Goal: Answer question/provide support: Share knowledge or assist other users

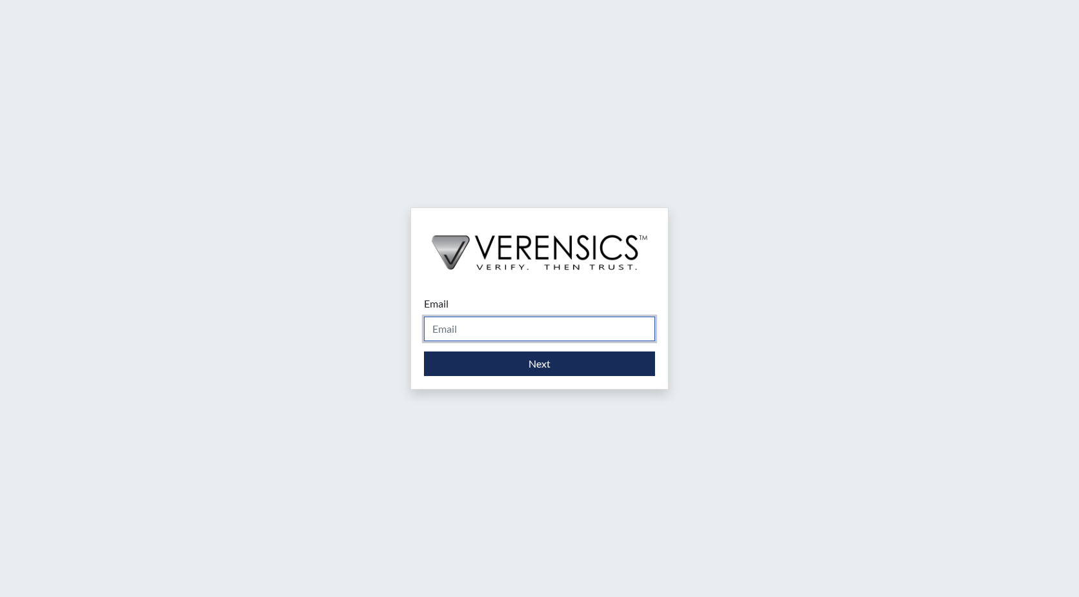
click at [492, 329] on input "Email" at bounding box center [539, 328] width 231 height 25
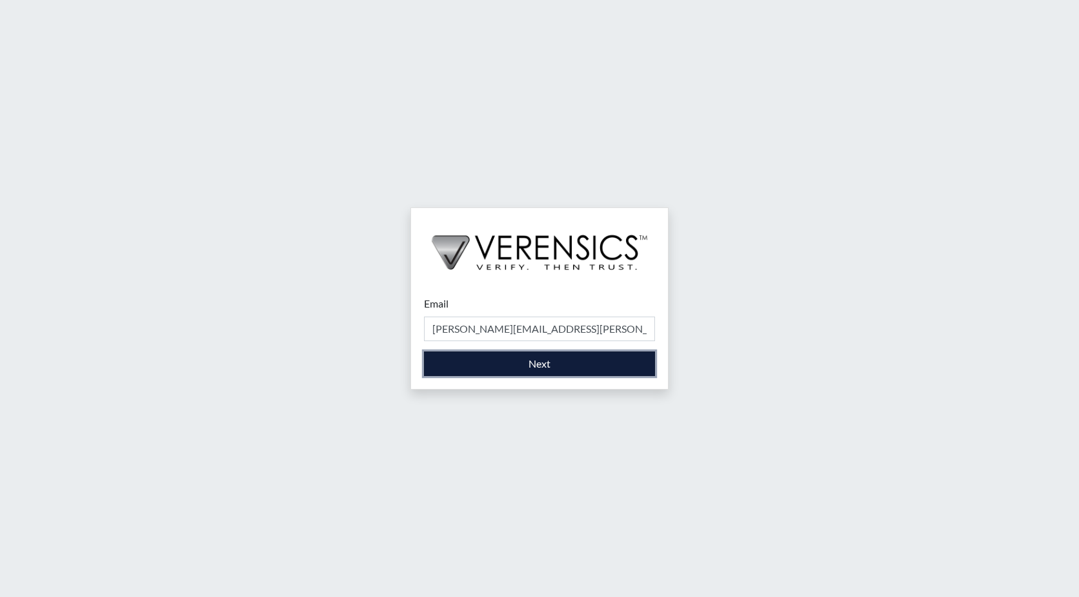
click at [527, 367] on button "Next" at bounding box center [539, 363] width 231 height 25
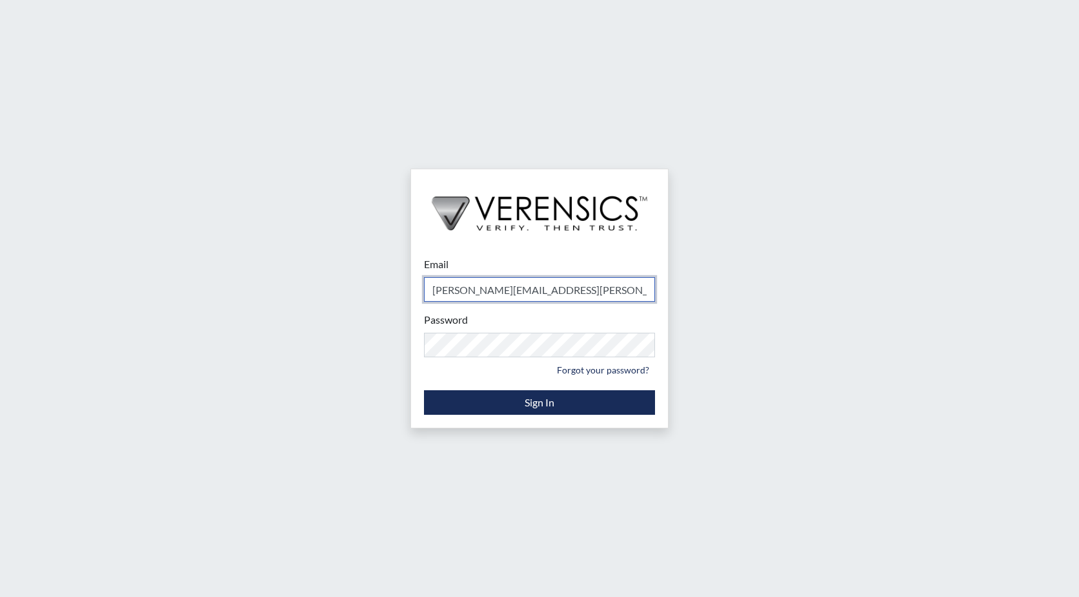
type input "[PERSON_NAME][EMAIL_ADDRESS][PERSON_NAME][DOMAIN_NAME]"
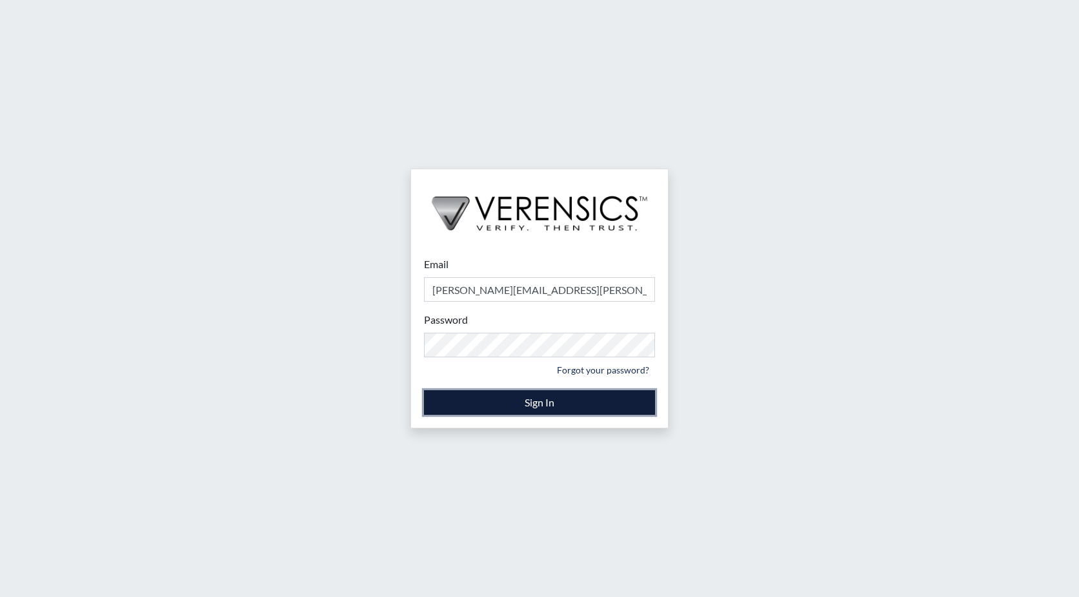
drag, startPoint x: 542, startPoint y: 403, endPoint x: 557, endPoint y: 398, distance: 15.5
click at [542, 403] on button "Sign In" at bounding box center [539, 402] width 231 height 25
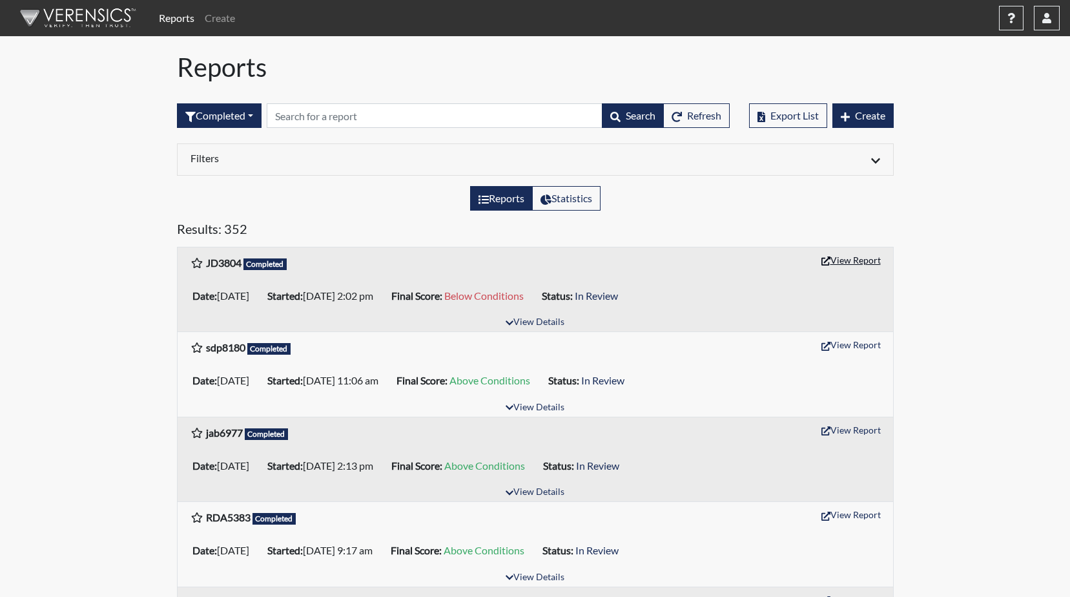
click at [861, 261] on button "View Report" at bounding box center [850, 260] width 71 height 20
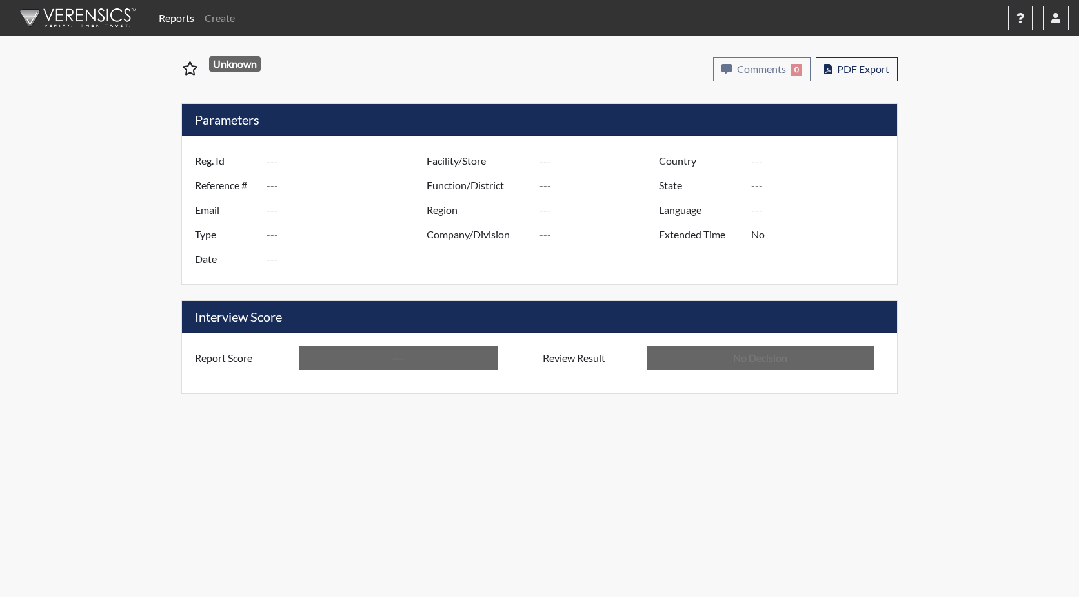
type input "JD3804"
type input "51546"
type input "---"
type input "Corrections Pre-Employment"
type input "[DATE]"
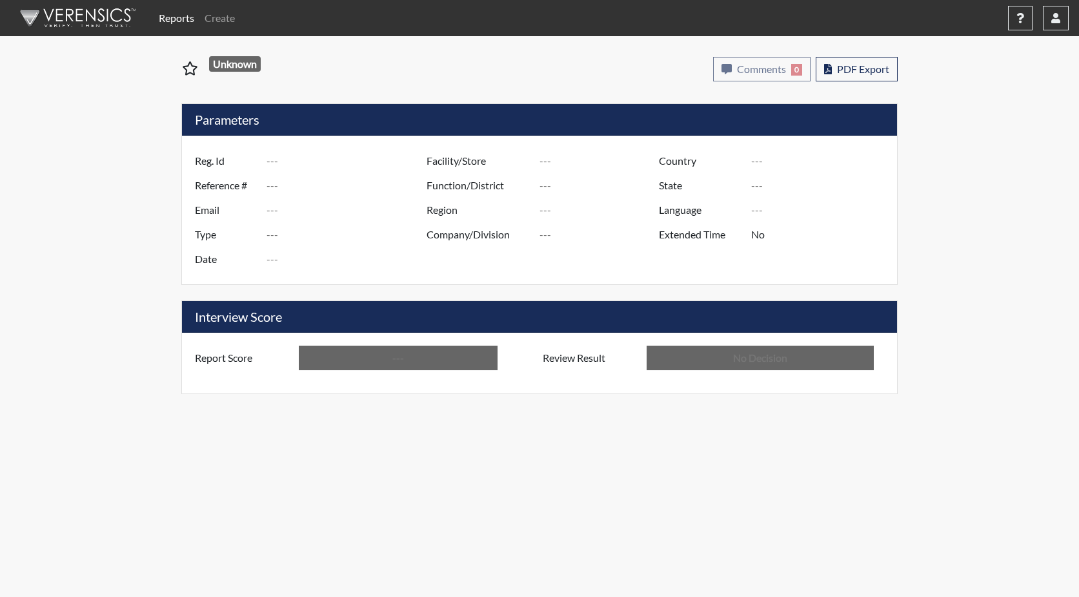
type input "GD&CP SMU*+"
type input "[GEOGRAPHIC_DATA]"
type input "[US_STATE]"
type input "English"
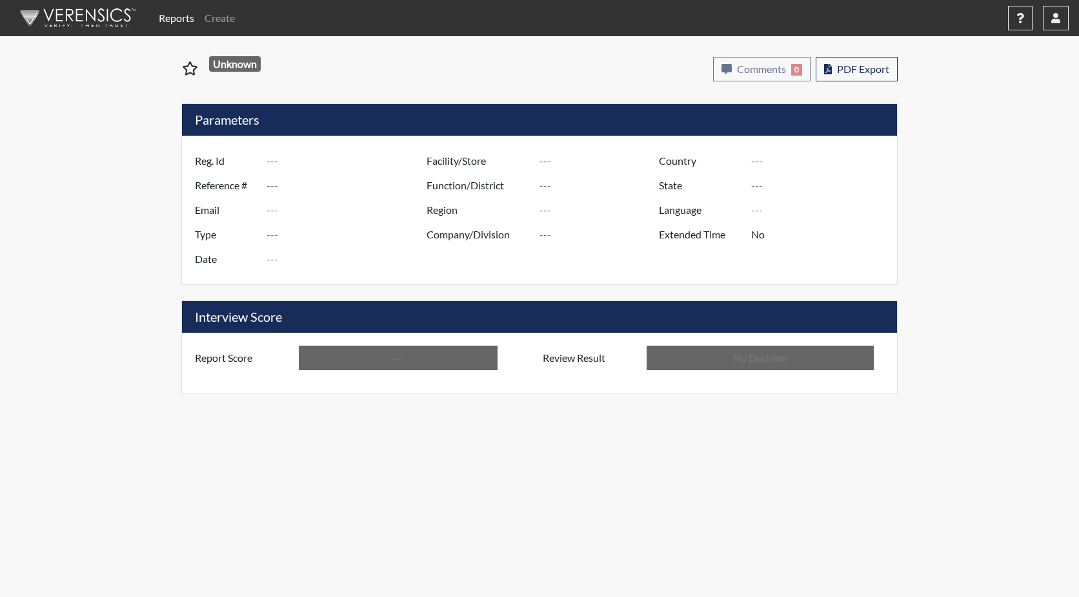
type input "Below Conditions"
type input "In Review"
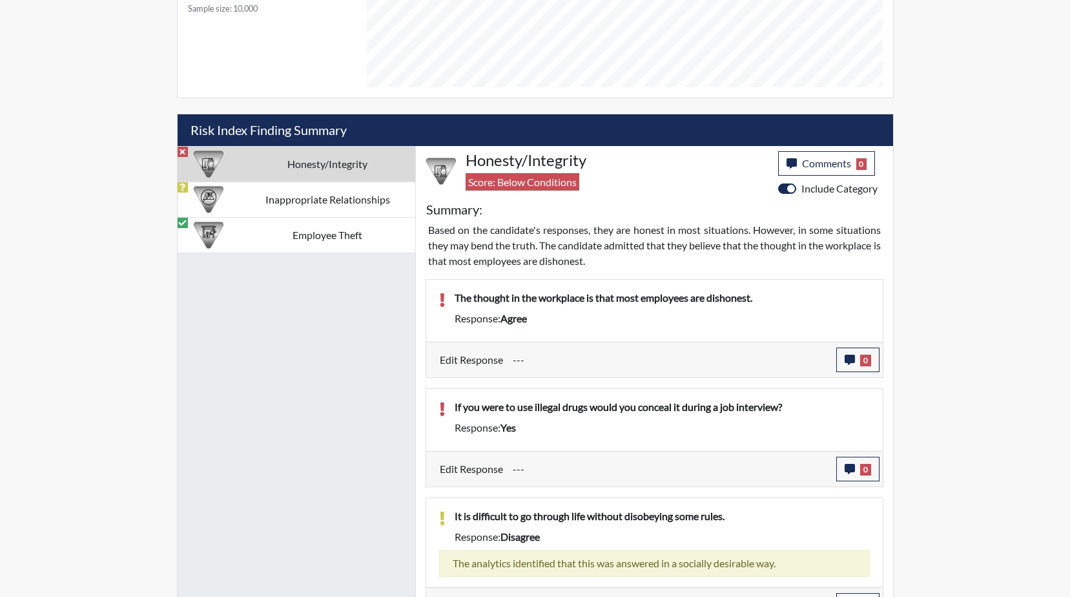
scroll to position [710, 0]
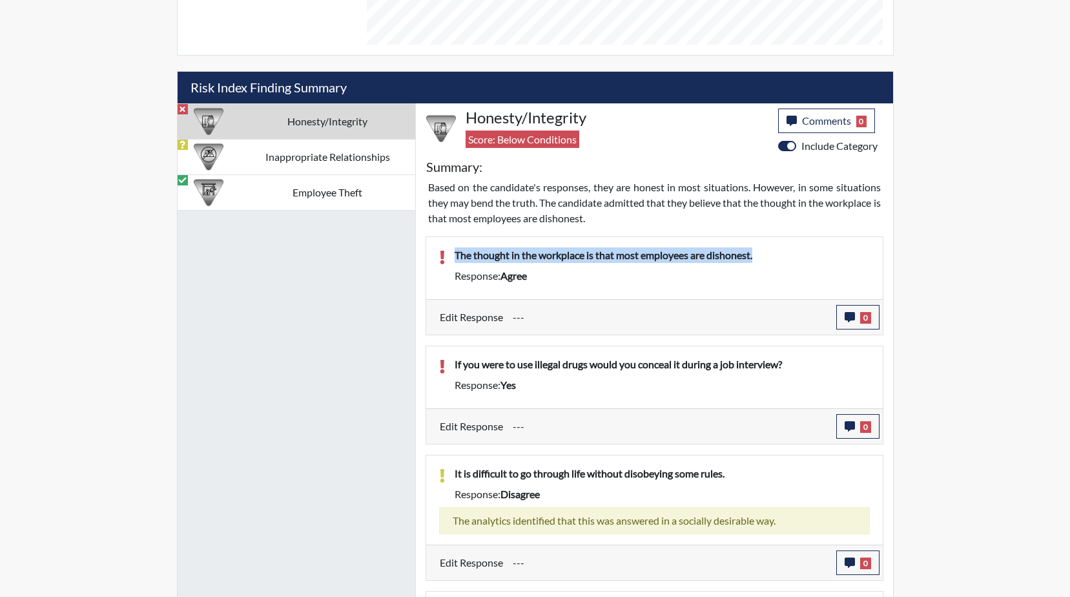
drag, startPoint x: 754, startPoint y: 256, endPoint x: 451, endPoint y: 251, distance: 303.5
click at [451, 251] on div "The thought in the workplace is that most employees are dishonest." at bounding box center [662, 257] width 435 height 21
click at [846, 319] on icon "button" at bounding box center [849, 317] width 10 height 10
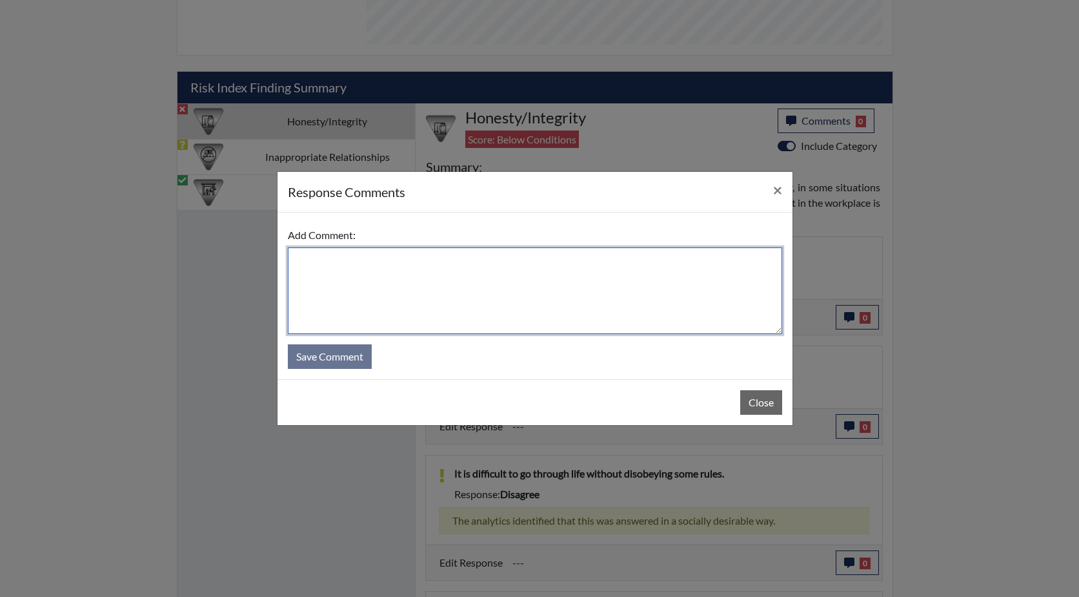
paste textarea "The thought in the workplace is that most employees are dishonest."
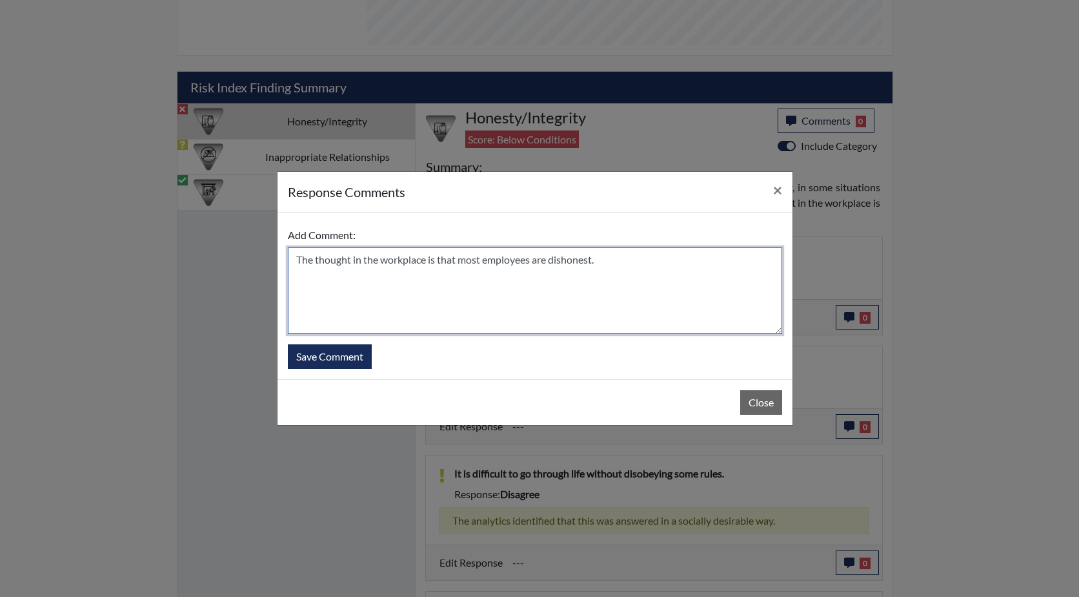
click at [295, 261] on textarea "The thought in the workplace is that most employees are dishonest." at bounding box center [535, 290] width 495 height 87
drag, startPoint x: 436, startPoint y: 260, endPoint x: 420, endPoint y: 261, distance: 16.2
click at [420, 261] on textarea "He click too quickly on this, The thought in the workplace is that most employe…" at bounding box center [535, 290] width 495 height 87
type textarea "He click too quickly on this, he disagrees that the thought in the workplace is…"
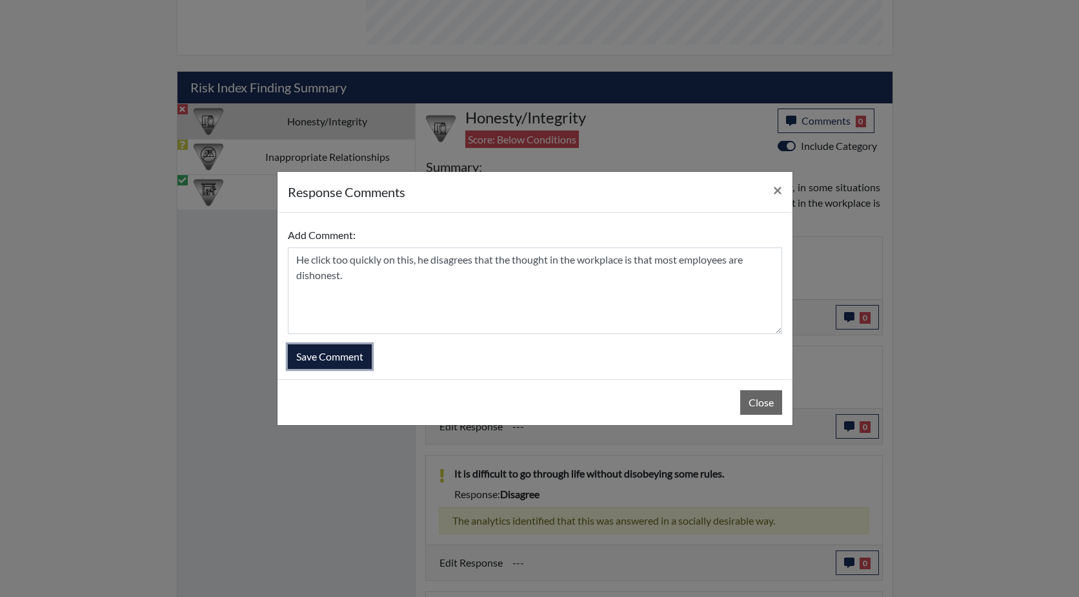
click at [318, 357] on button "Save Comment" at bounding box center [330, 356] width 84 height 25
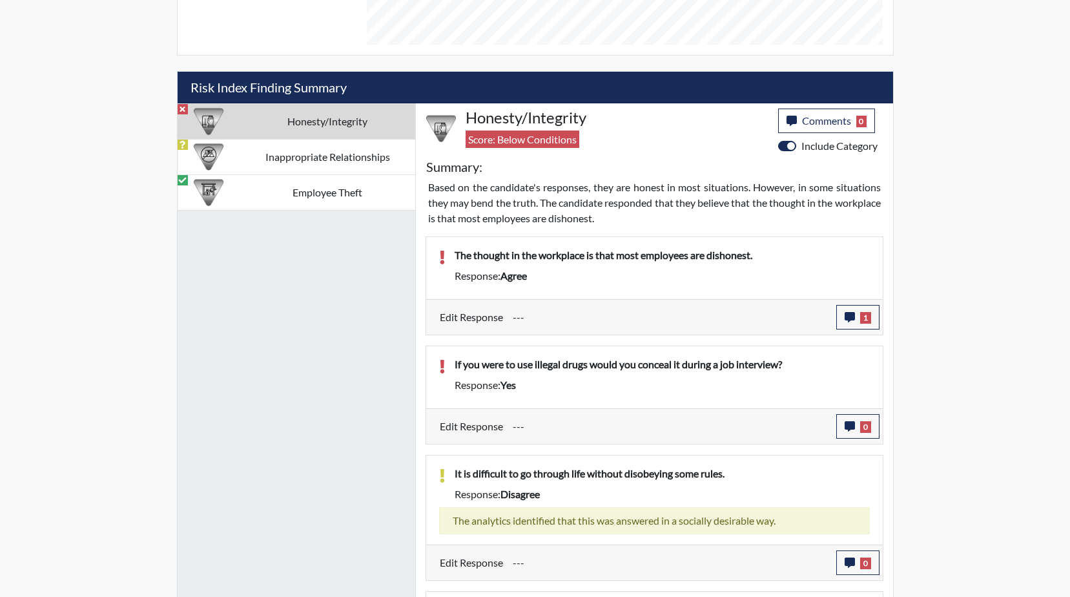
scroll to position [214, 537]
drag, startPoint x: 794, startPoint y: 364, endPoint x: 457, endPoint y: 364, distance: 337.0
click at [457, 364] on p "If you were to use illegal drugs would you conceal it during a job interview?" at bounding box center [662, 363] width 415 height 15
copy p "f you were to use illegal drugs would you conceal it during a job interview?"
click at [845, 421] on icon "button" at bounding box center [849, 426] width 10 height 10
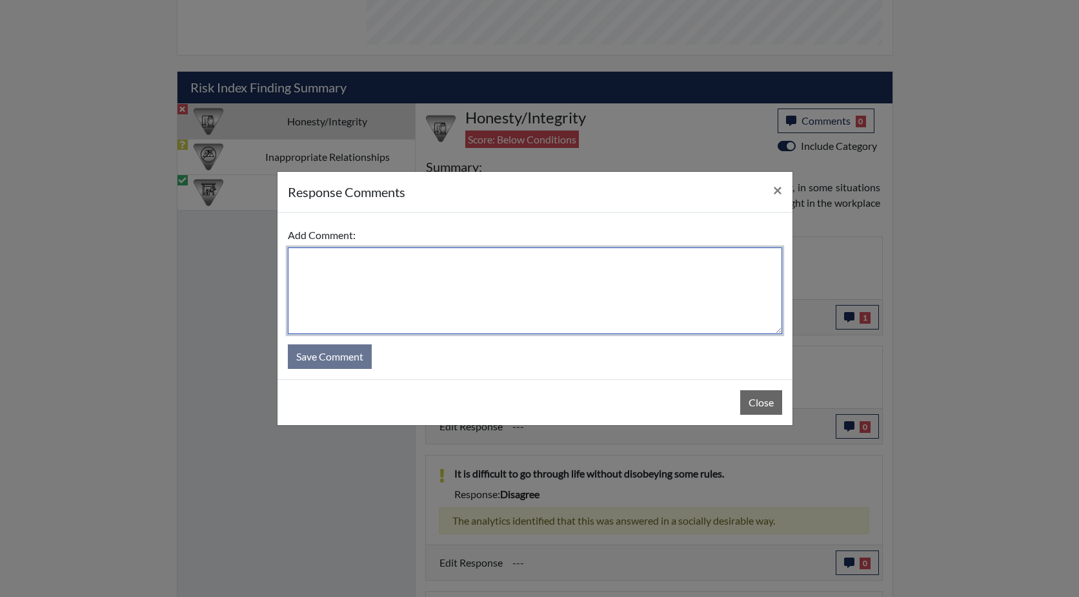
paste textarea "f you were to use illegal drugs would you conceal it during a job interview?"
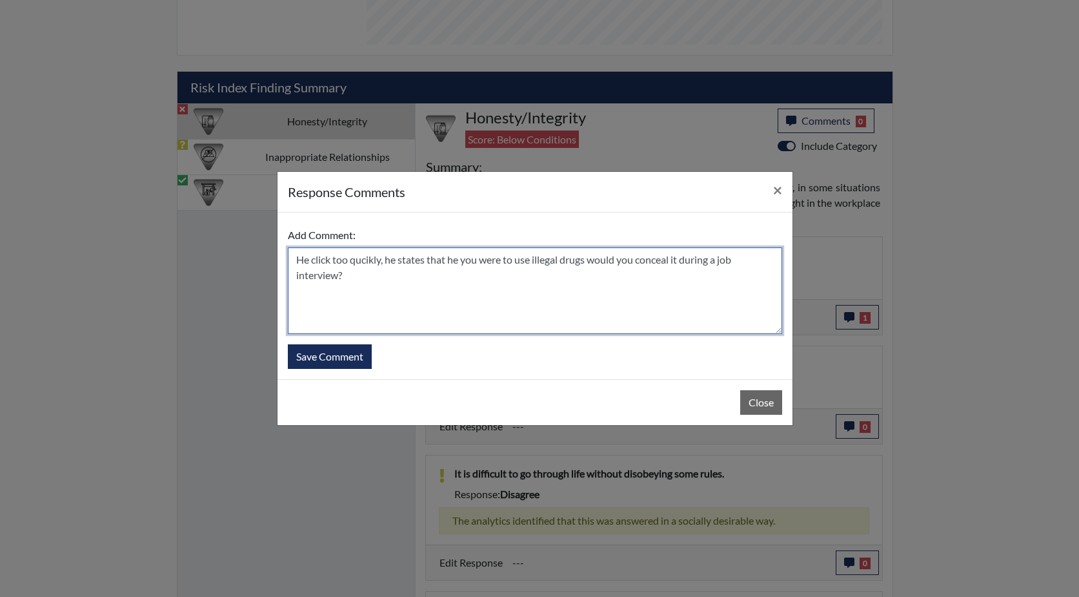
click at [452, 259] on textarea "He click too qucikly, he states that he you were to use illegal drugs would you…" at bounding box center [535, 290] width 495 height 87
click at [488, 260] on textarea "He click too qucikly, he states that if he you were to use illegal drugs would …" at bounding box center [535, 290] width 495 height 87
drag, startPoint x: 628, startPoint y: 260, endPoint x: 612, endPoint y: 262, distance: 16.3
click at [612, 262] on textarea "He click too qucikly, he states that if he were to use illegal drugs would you …" at bounding box center [535, 290] width 495 height 87
click at [347, 275] on textarea "He click too qucikly, he states that if he were to use illegal drugs would NOT …" at bounding box center [535, 290] width 495 height 87
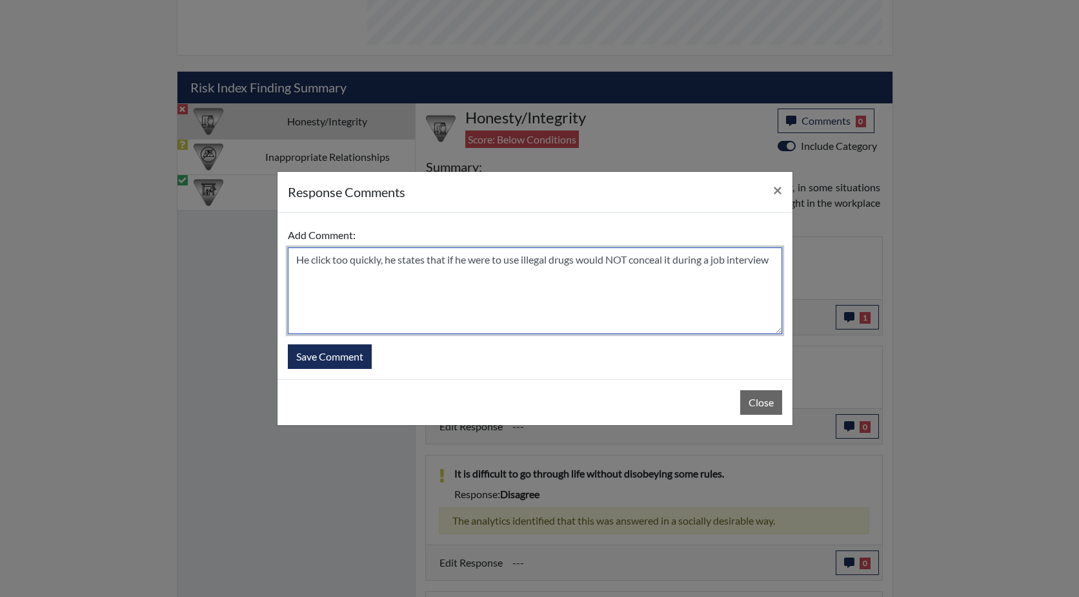
click at [580, 259] on textarea "He click too quickly, he states that if he were to use illegal drugs would NOT …" at bounding box center [535, 290] width 495 height 87
type textarea "He click too quickly, he states that if he were to use illegal drugs he would N…"
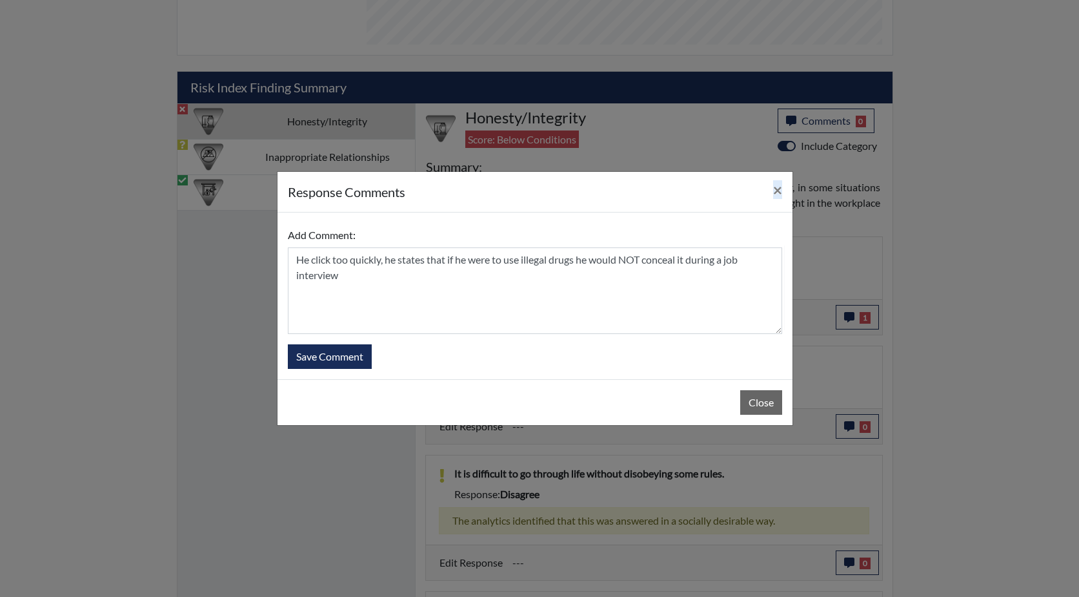
drag, startPoint x: 633, startPoint y: 185, endPoint x: 558, endPoint y: 232, distance: 89.0
click at [558, 232] on div "response Comments × Add Comment: He click too quickly, he states that if he wer…" at bounding box center [535, 298] width 517 height 254
click at [332, 355] on button "Save Comment" at bounding box center [330, 356] width 84 height 25
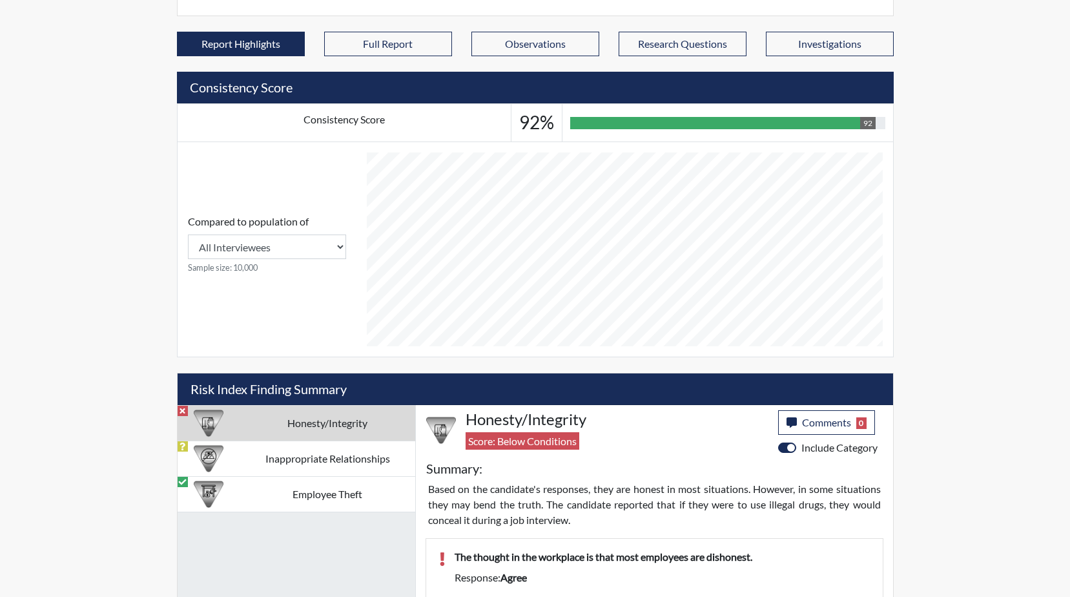
scroll to position [480, 0]
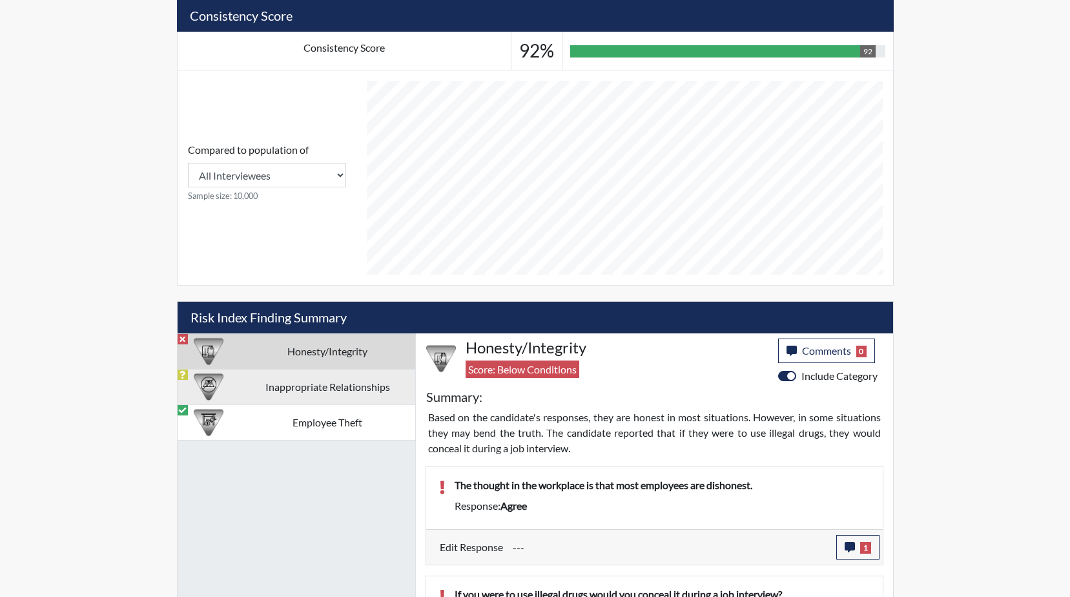
click at [312, 391] on td "Inappropriate Relationships" at bounding box center [327, 387] width 175 height 36
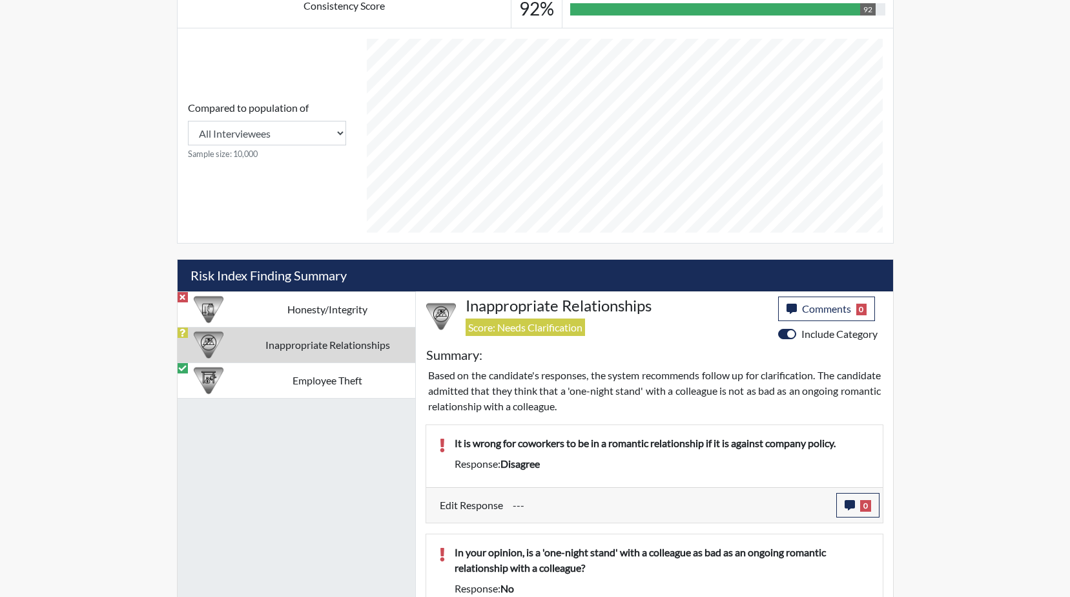
scroll to position [574, 0]
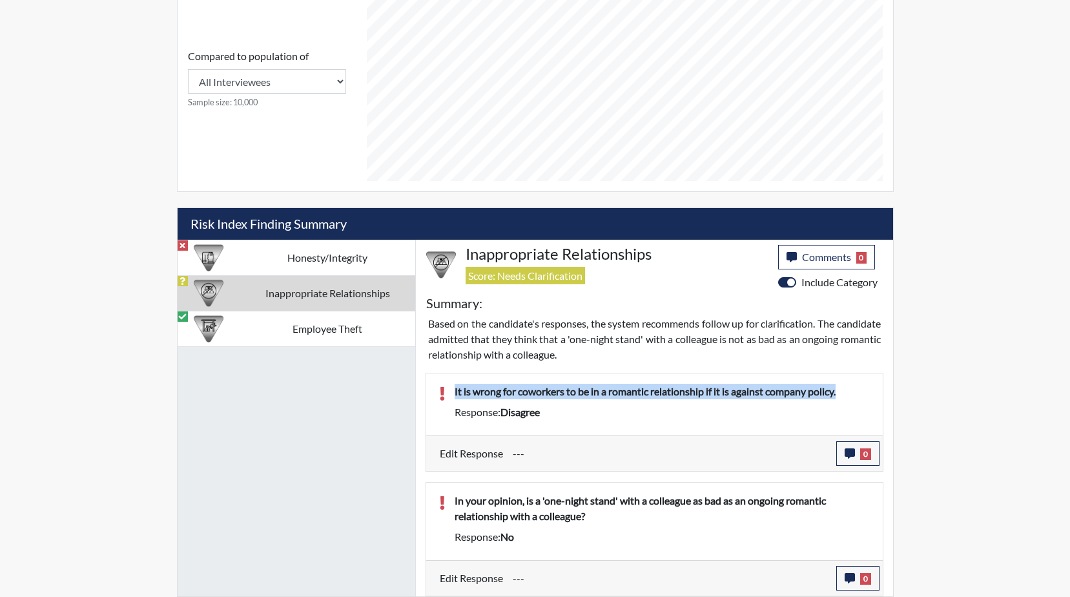
drag, startPoint x: 851, startPoint y: 389, endPoint x: 452, endPoint y: 389, distance: 399.0
click at [452, 389] on div "It is wrong for coworkers to be in a romantic relationship if it is against com…" at bounding box center [662, 394] width 435 height 21
drag, startPoint x: 452, startPoint y: 389, endPoint x: 535, endPoint y: 396, distance: 83.5
copy p "It is wrong for coworkers to be in a romantic relationship if it is against com…"
click at [849, 456] on icon "button" at bounding box center [849, 453] width 10 height 10
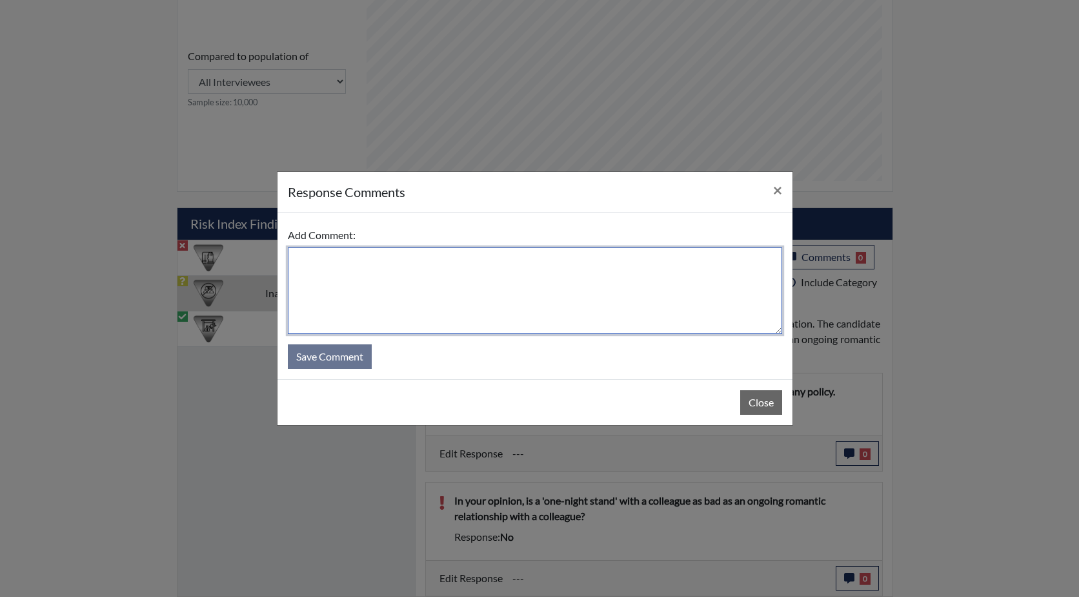
paste textarea "It is wrong for coworkers to be in a romantic relationship if it is against com…"
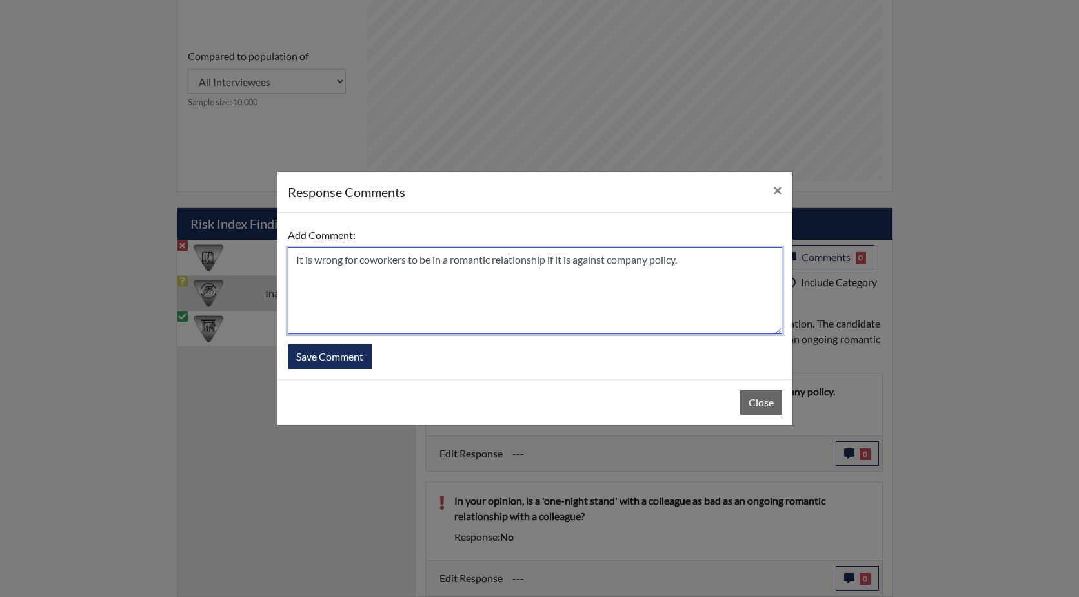
click at [293, 260] on textarea "It is wrong for coworkers to be in a romantic relationship if it is against com…" at bounding box center [535, 290] width 495 height 87
click at [328, 261] on textarea "Yes , eh clicked too quickly , he states It is wrong for coworkers to be in a r…" at bounding box center [535, 290] width 495 height 87
type textarea "Yes, he clicked too quickly, he states It is wrong for coworkers to be in a rom…"
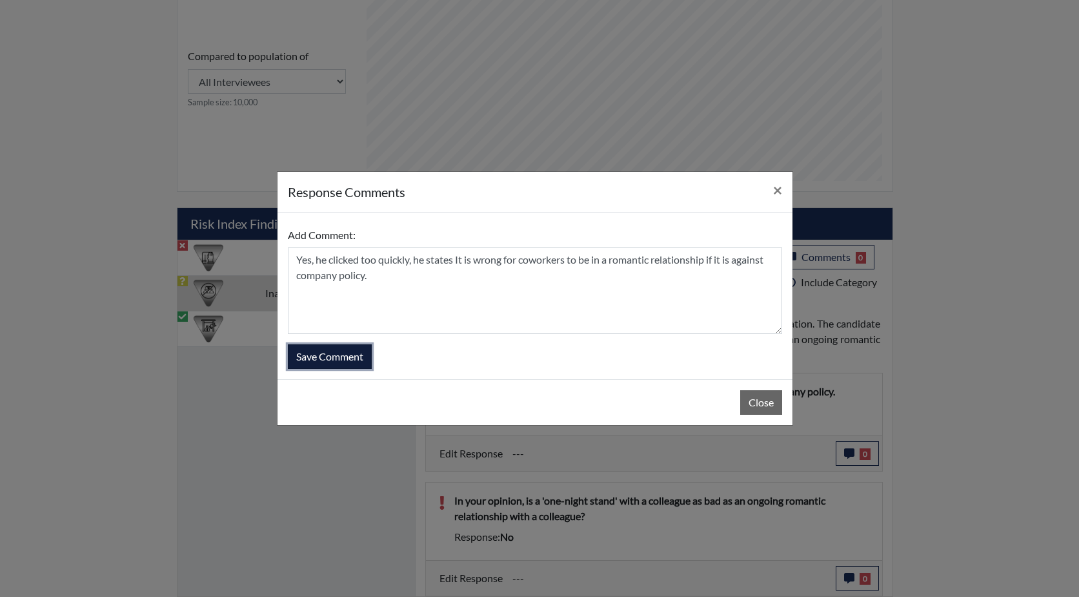
click at [325, 354] on button "Save Comment" at bounding box center [330, 356] width 84 height 25
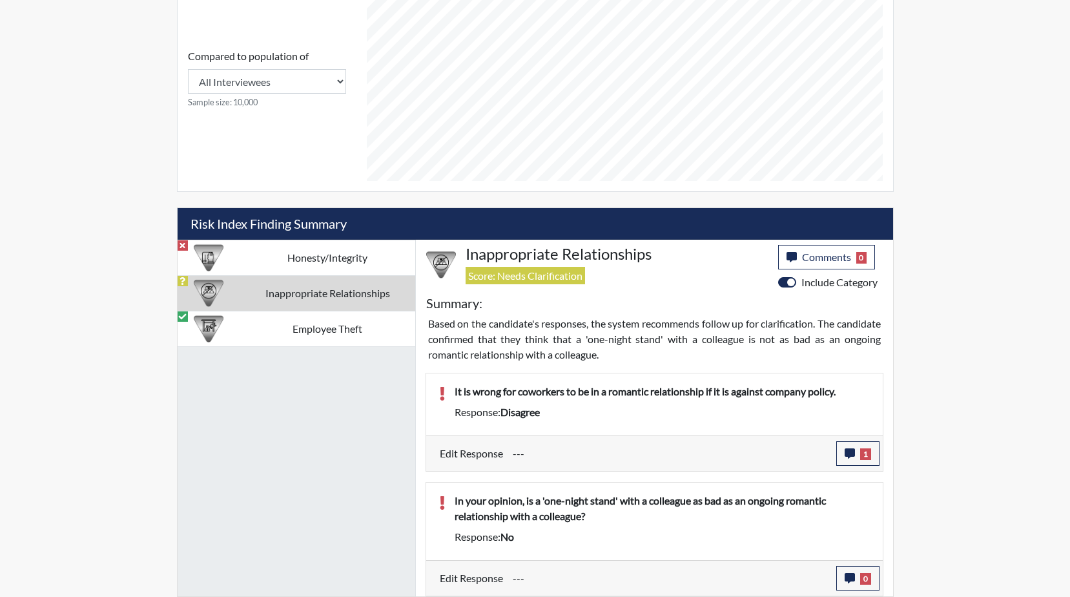
scroll to position [214, 537]
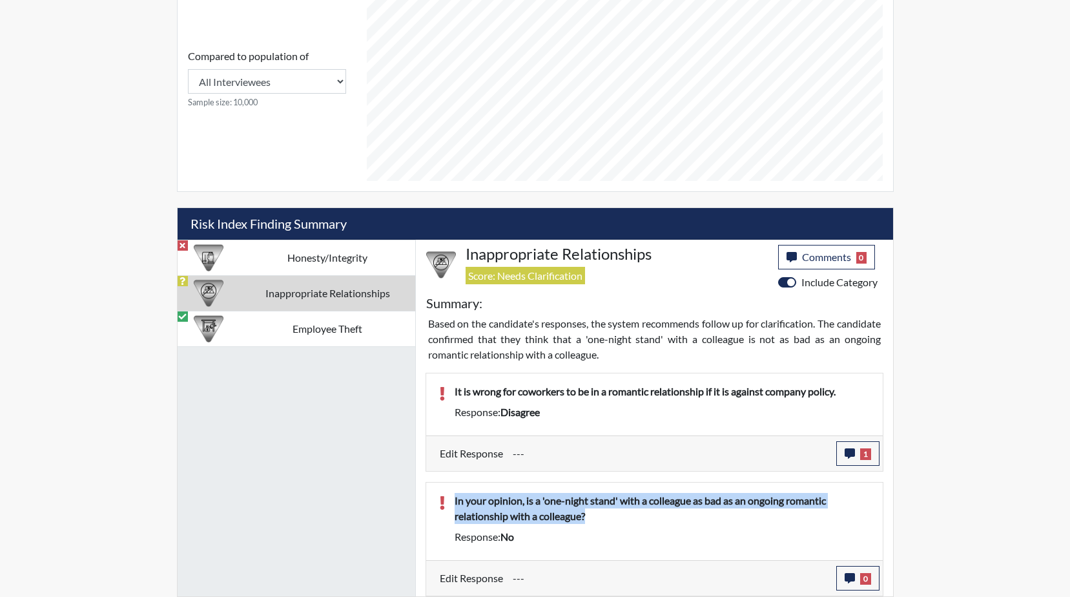
drag, startPoint x: 596, startPoint y: 514, endPoint x: 447, endPoint y: 500, distance: 149.2
click at [447, 500] on div "In your opinion, is a 'one-night stand' with a colleague as bad as an ongoing r…" at bounding box center [662, 511] width 435 height 36
drag, startPoint x: 447, startPoint y: 500, endPoint x: 537, endPoint y: 509, distance: 89.6
copy p "In your opinion, is a 'one-night stand' with a colleague as bad as an ongoing r…"
click at [848, 578] on icon "button" at bounding box center [849, 578] width 10 height 10
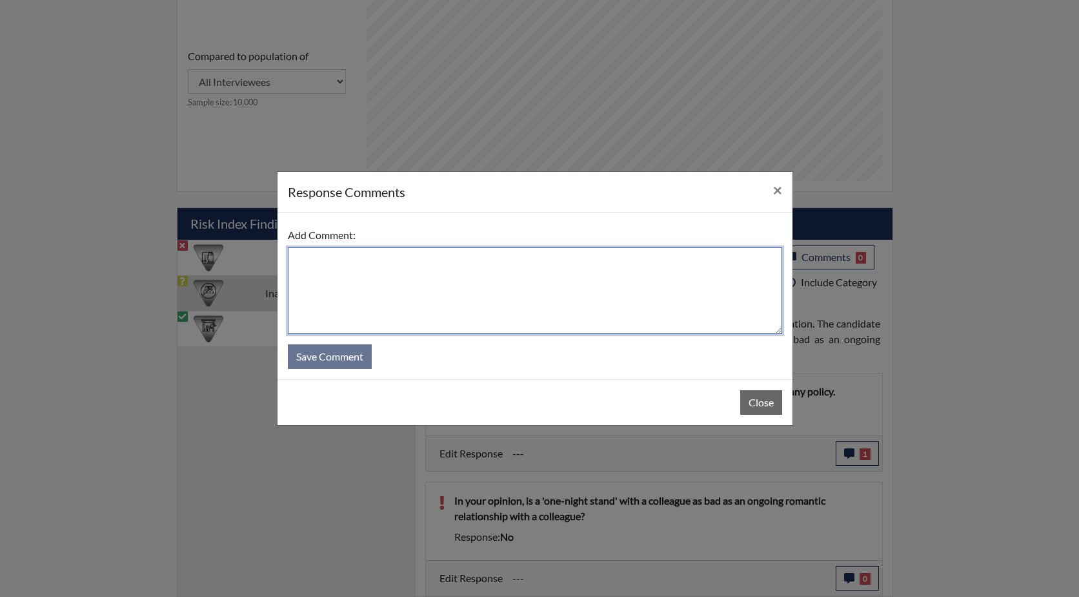
paste textarea "In your opinion, is a 'one-night stand' with a colleague as bad as an ongoing r…"
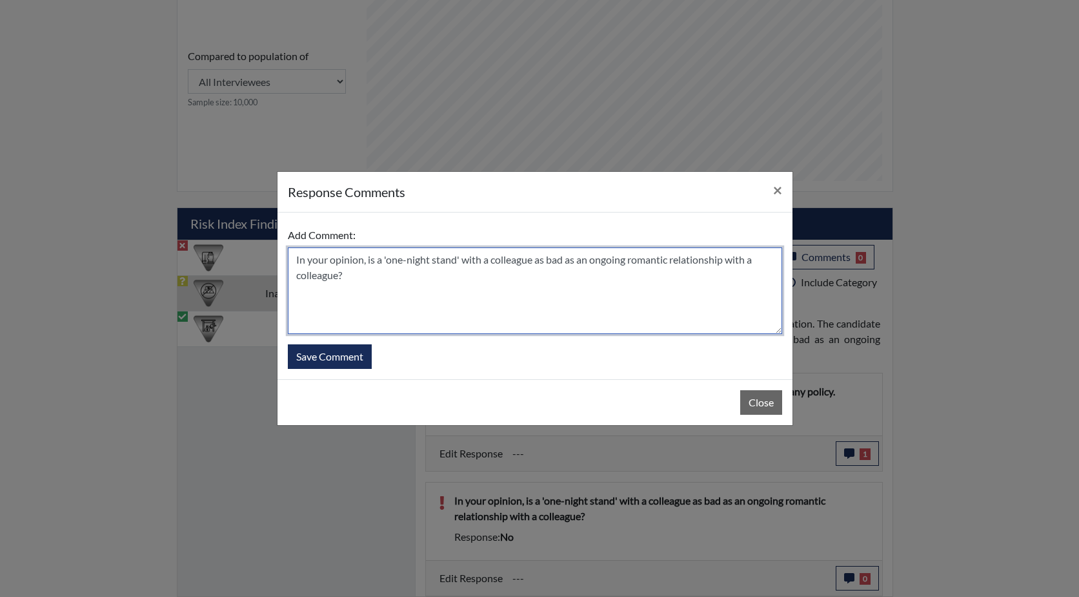
click at [295, 259] on textarea "In your opinion, is a 'one-night stand' with a colleague as bad as an ongoing r…" at bounding box center [535, 290] width 495 height 87
click at [498, 261] on textarea "He mis nderstood this question. In his In your opinion, is a 'one-night stand' …" at bounding box center [535, 290] width 495 height 87
click at [328, 258] on textarea "He mis understood this question. In his opinion, is a 'one-night stand' with a …" at bounding box center [535, 290] width 495 height 87
click at [473, 275] on textarea "He mis-understood this question. In his opinion, is a 'one-night stand' with a …" at bounding box center [535, 290] width 495 height 87
drag, startPoint x: 515, startPoint y: 261, endPoint x: 524, endPoint y: 261, distance: 9.1
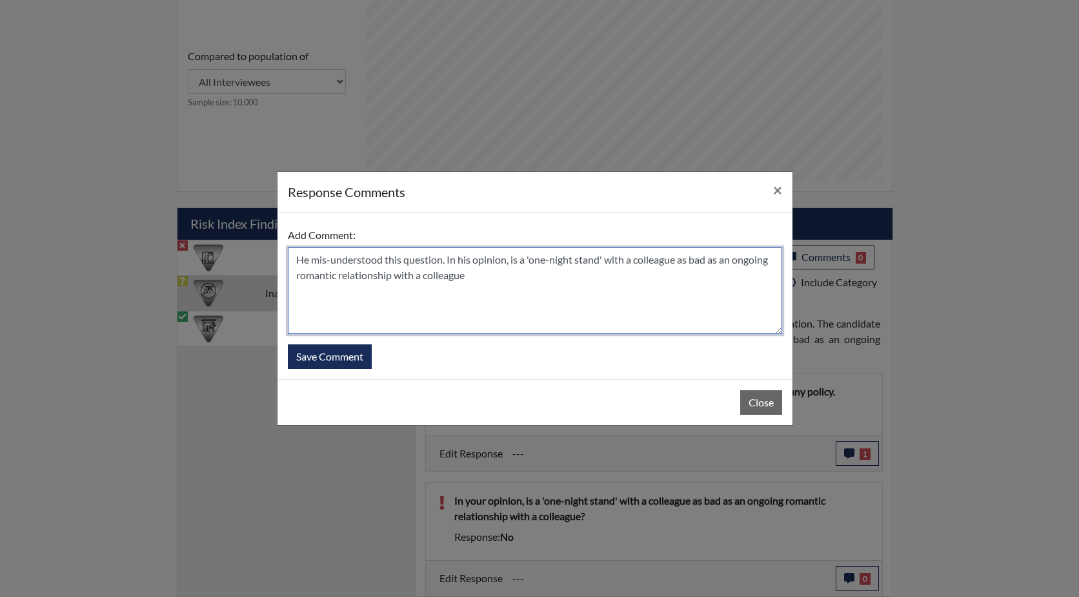
click at [520, 261] on textarea "He mis-understood this question. In his opinion, is a 'one-night stand' with a …" at bounding box center [535, 290] width 495 height 87
drag, startPoint x: 522, startPoint y: 261, endPoint x: 512, endPoint y: 275, distance: 16.7
click at [522, 262] on textarea "He mis-understood this question. In his opinion, is a 'one-night stand' with a …" at bounding box center [535, 290] width 495 height 87
drag, startPoint x: 504, startPoint y: 282, endPoint x: 513, endPoint y: 276, distance: 11.1
click at [504, 282] on textarea "He mis-understood this question. In his opinion, is a 'one-night stand' with a …" at bounding box center [535, 290] width 495 height 87
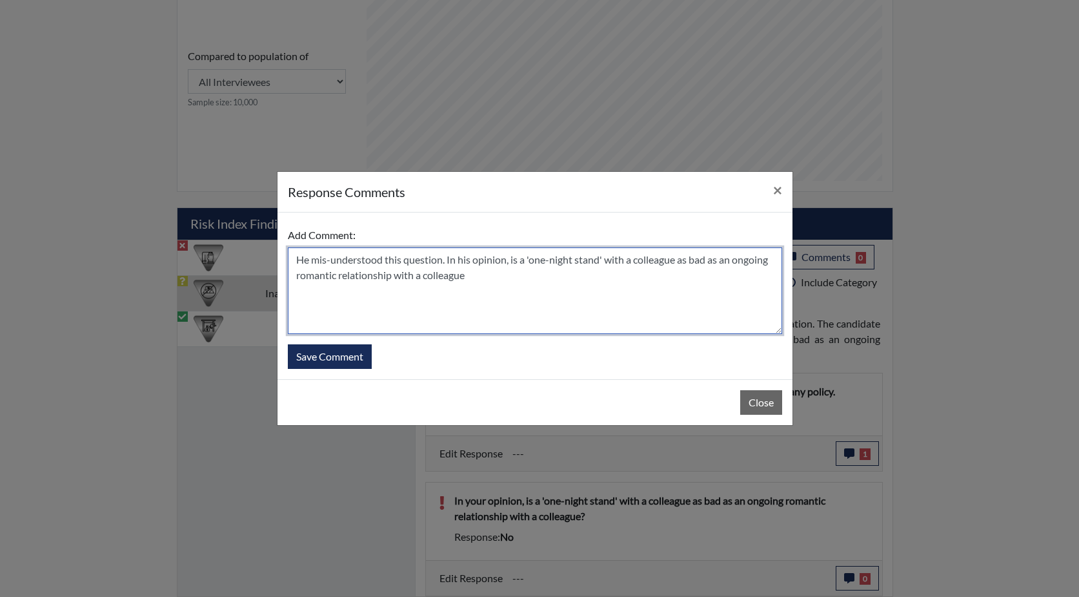
click at [518, 260] on textarea "He mis-understood this question. In his opinion, is a 'one-night stand' with a …" at bounding box center [535, 290] width 495 height 87
click at [672, 261] on textarea "He mis-understood this question. In his opinion, a 'one-night stand' with a col…" at bounding box center [535, 290] width 495 height 87
type textarea "He mis-understood this question. In his opinion, a 'one-night stand' with a col…"
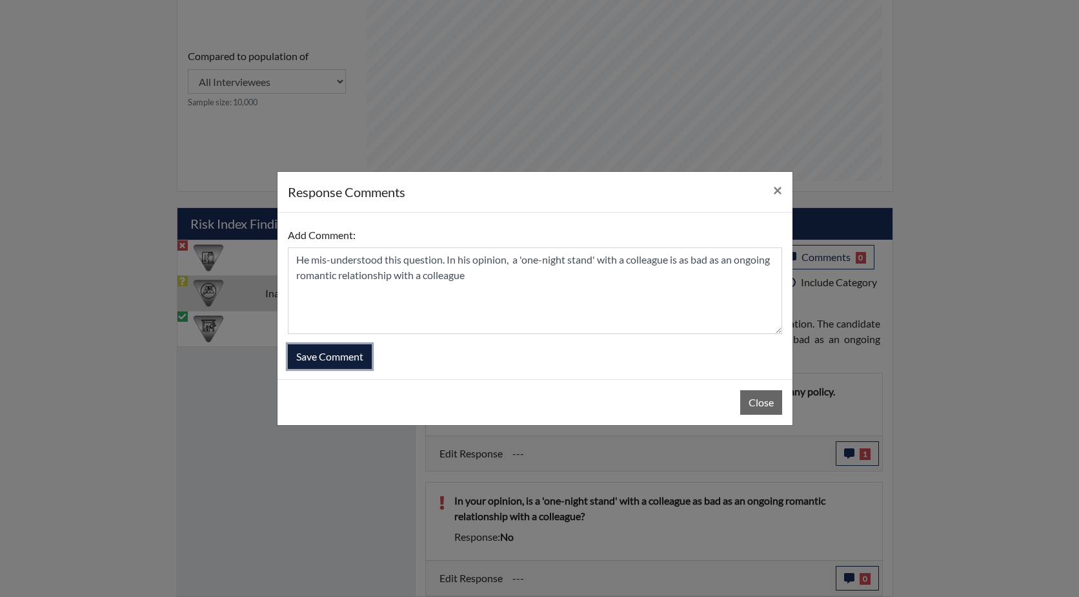
click at [340, 356] on button "Save Comment" at bounding box center [330, 356] width 84 height 25
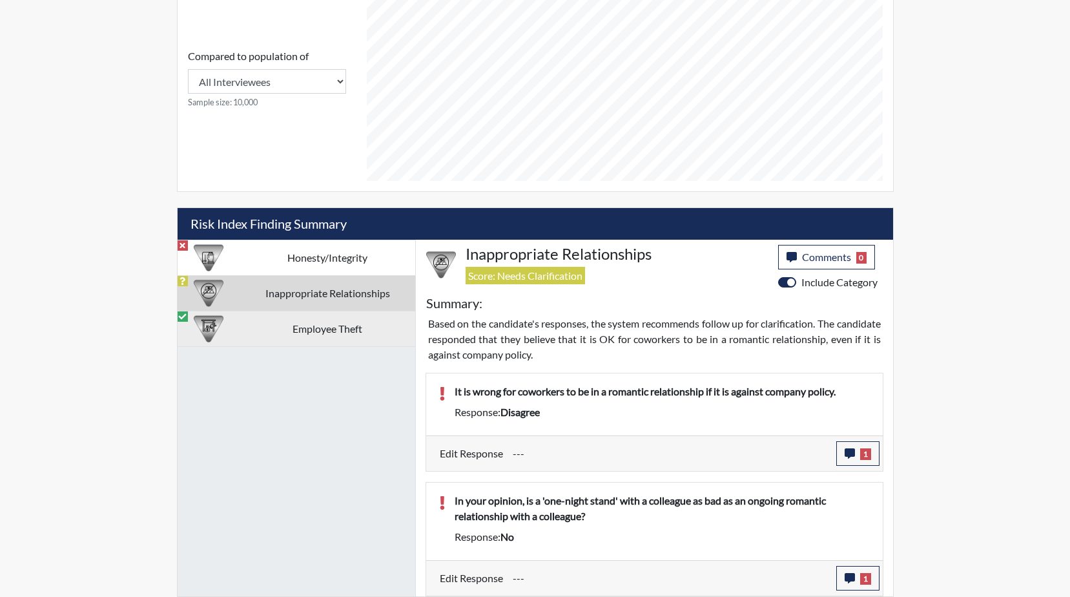
click at [306, 327] on td "Employee Theft" at bounding box center [327, 329] width 175 height 36
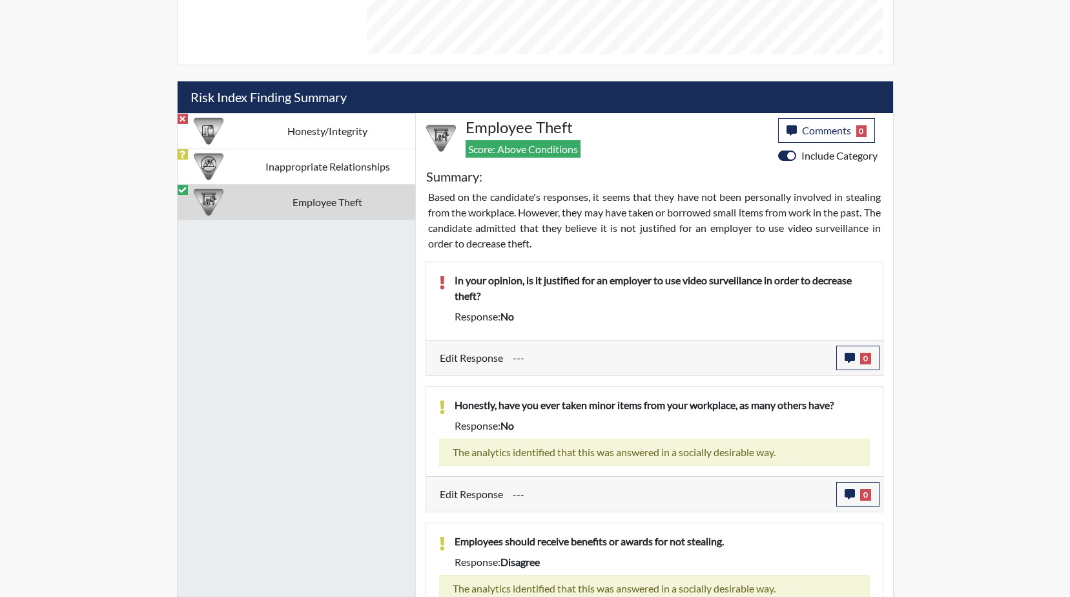
scroll to position [703, 0]
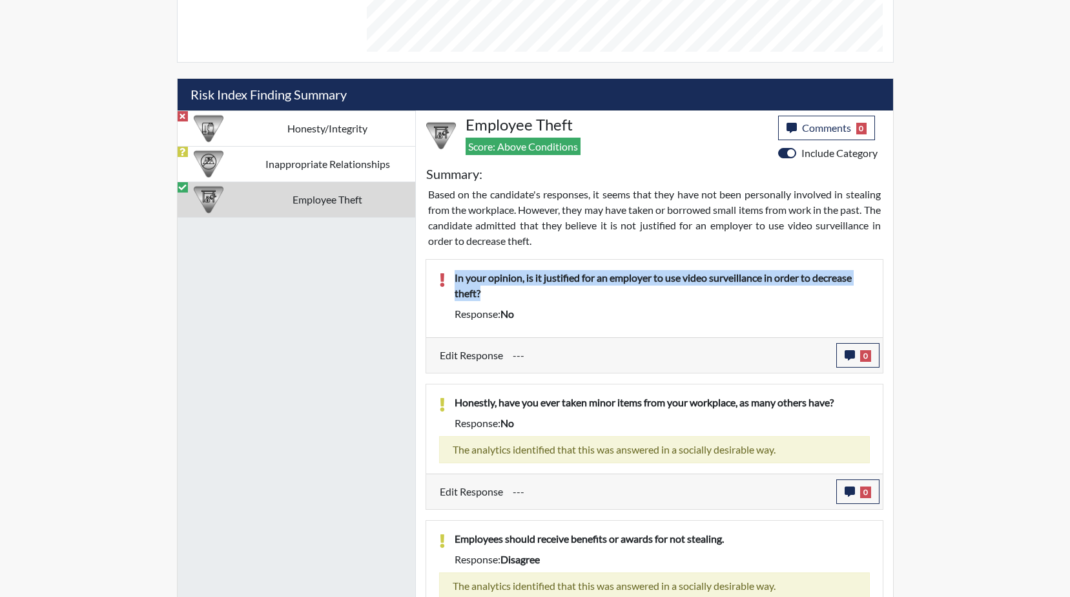
drag, startPoint x: 516, startPoint y: 286, endPoint x: 453, endPoint y: 273, distance: 63.9
click at [453, 273] on div "In your opinion, is it justified for an employer to use video surveillance in o…" at bounding box center [662, 288] width 435 height 36
drag, startPoint x: 453, startPoint y: 273, endPoint x: 480, endPoint y: 280, distance: 27.4
copy p "In your opinion, is it justified for an employer to use video surveillance in o…"
click at [851, 354] on icon "button" at bounding box center [849, 355] width 10 height 10
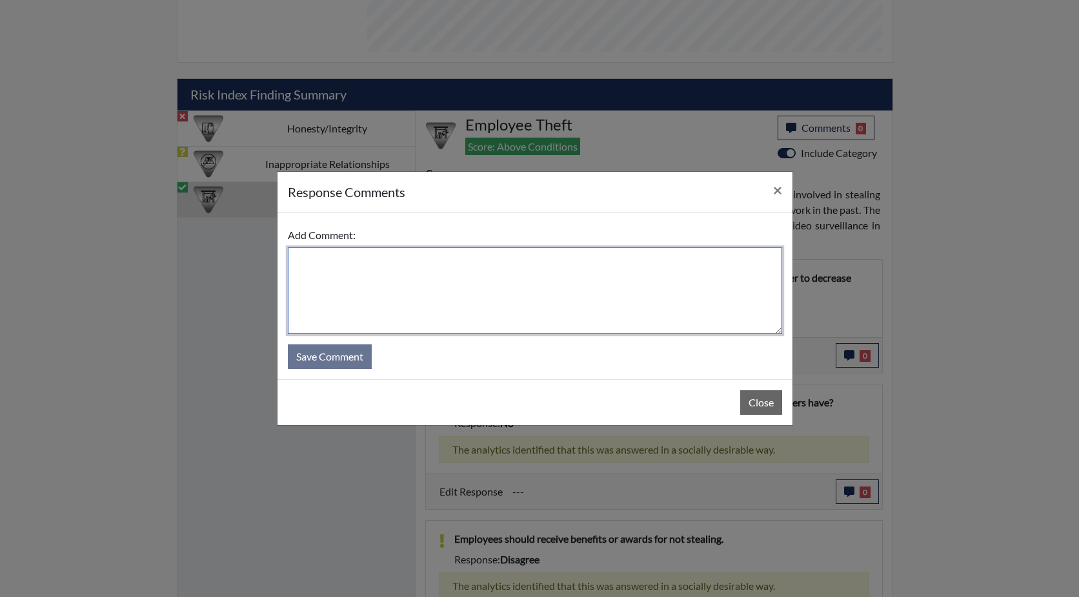
paste textarea "In your opinion, is it justified for an employer to use video surveillance in o…"
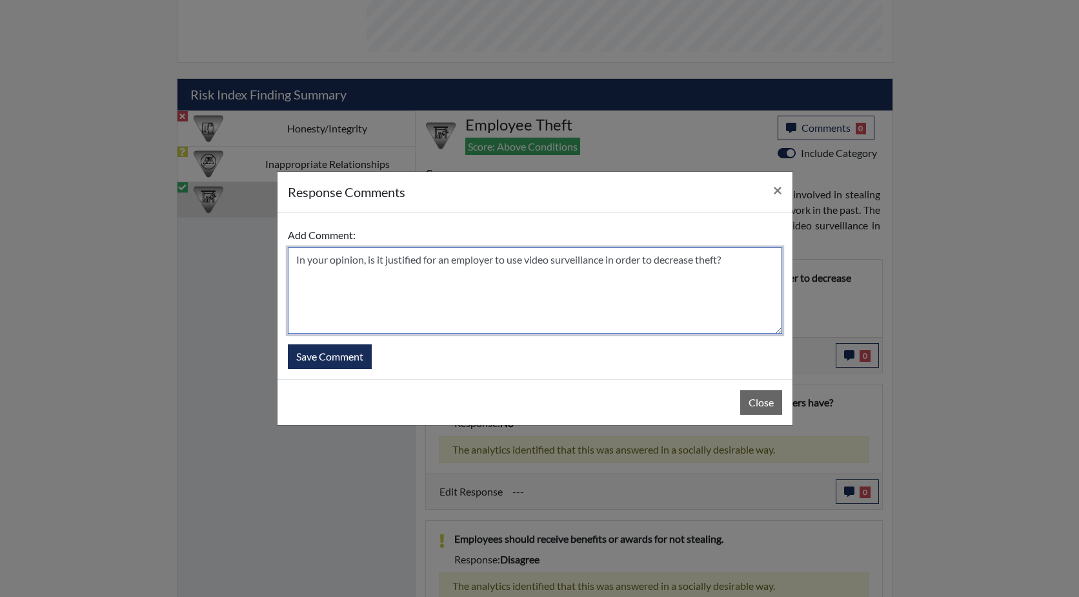
click at [297, 258] on textarea "In your opinion, is it justified for an employer to use video surveillance in o…" at bounding box center [535, 290] width 495 height 87
drag, startPoint x: 533, startPoint y: 258, endPoint x: 510, endPoint y: 260, distance: 22.6
click at [510, 260] on textarea "He states he didnt read this question closely . In your opinion, is it justifie…" at bounding box center [535, 290] width 495 height 87
click at [471, 274] on textarea "He states he didnt read this question closely . In his opinion, is it justified…" at bounding box center [535, 290] width 495 height 87
click at [569, 262] on textarea "He states he didn't read this question closely. In his opinion, is it justified…" at bounding box center [535, 290] width 495 height 87
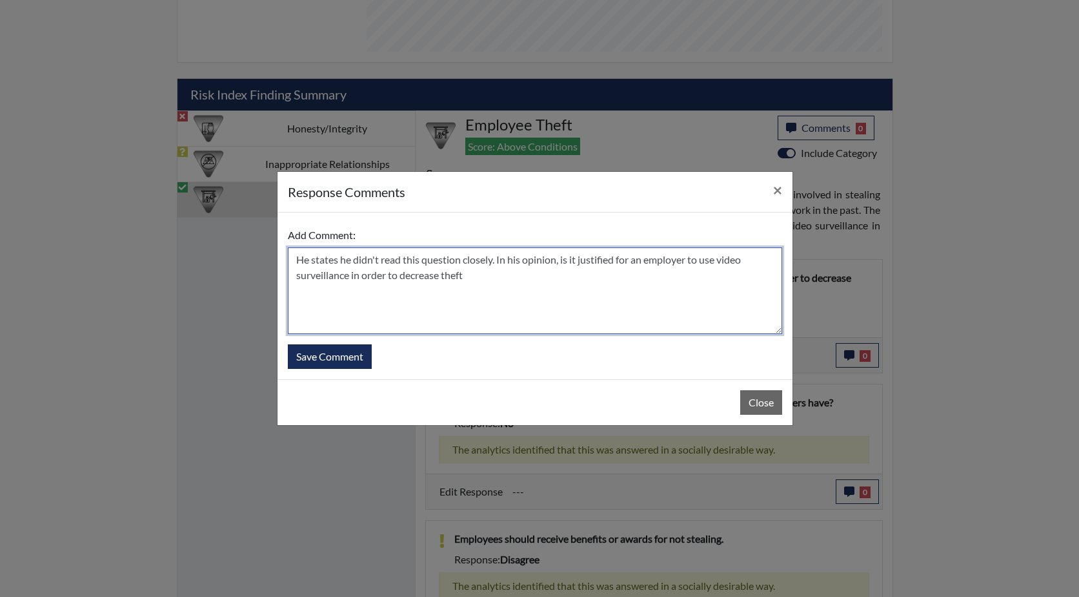
drag, startPoint x: 580, startPoint y: 259, endPoint x: 563, endPoint y: 263, distance: 17.2
click at [563, 263] on textarea "He states he didn't read this question closely. In his opinion, is it justified…" at bounding box center [535, 290] width 495 height 87
type textarea "He states he didn't read this question closely. In his opinion, it is justified…"
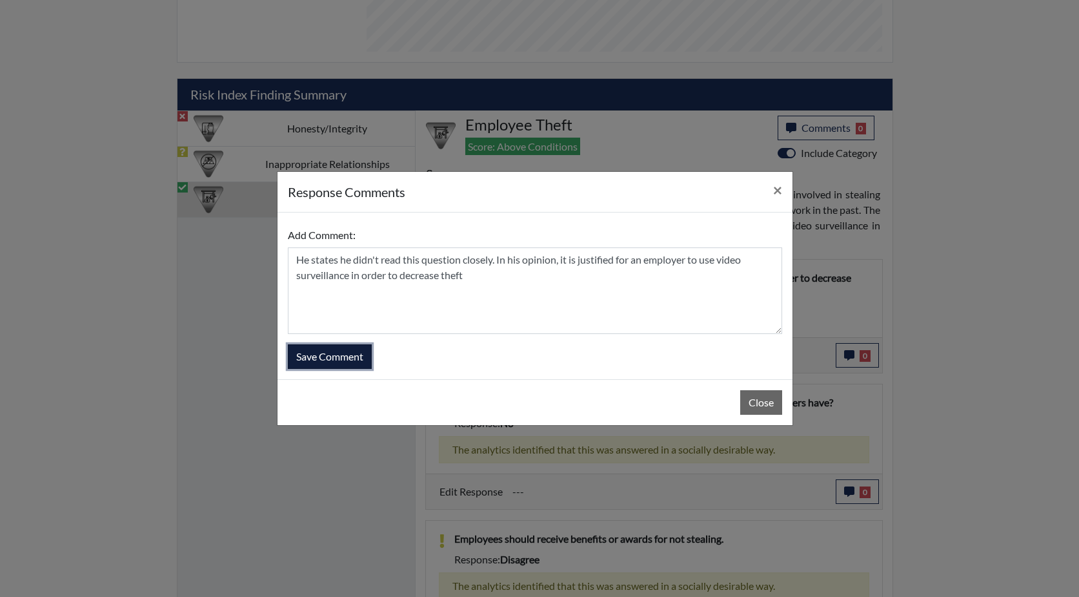
click at [330, 356] on button "Save Comment" at bounding box center [330, 356] width 84 height 25
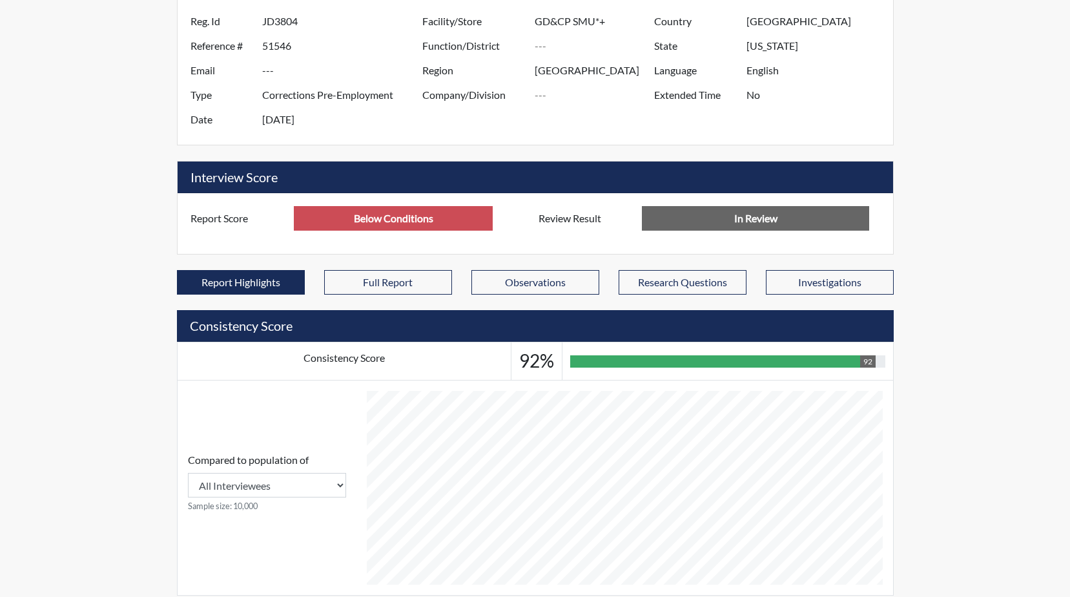
scroll to position [0, 0]
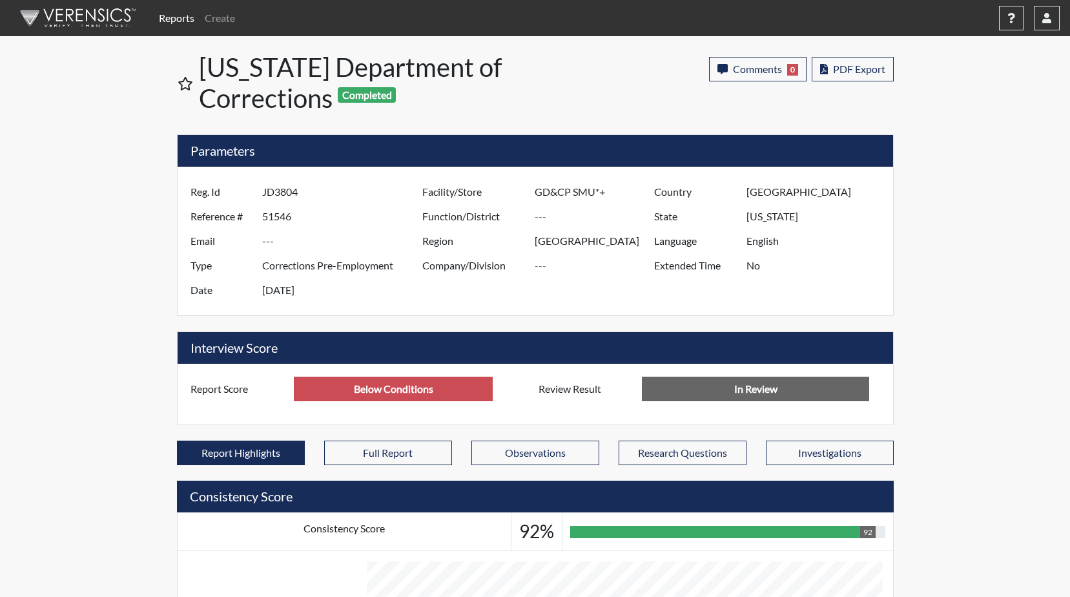
drag, startPoint x: 312, startPoint y: 197, endPoint x: 259, endPoint y: 197, distance: 53.6
click at [259, 197] on div "Reg. Id JD3804" at bounding box center [303, 191] width 245 height 25
